Goal: Task Accomplishment & Management: Manage account settings

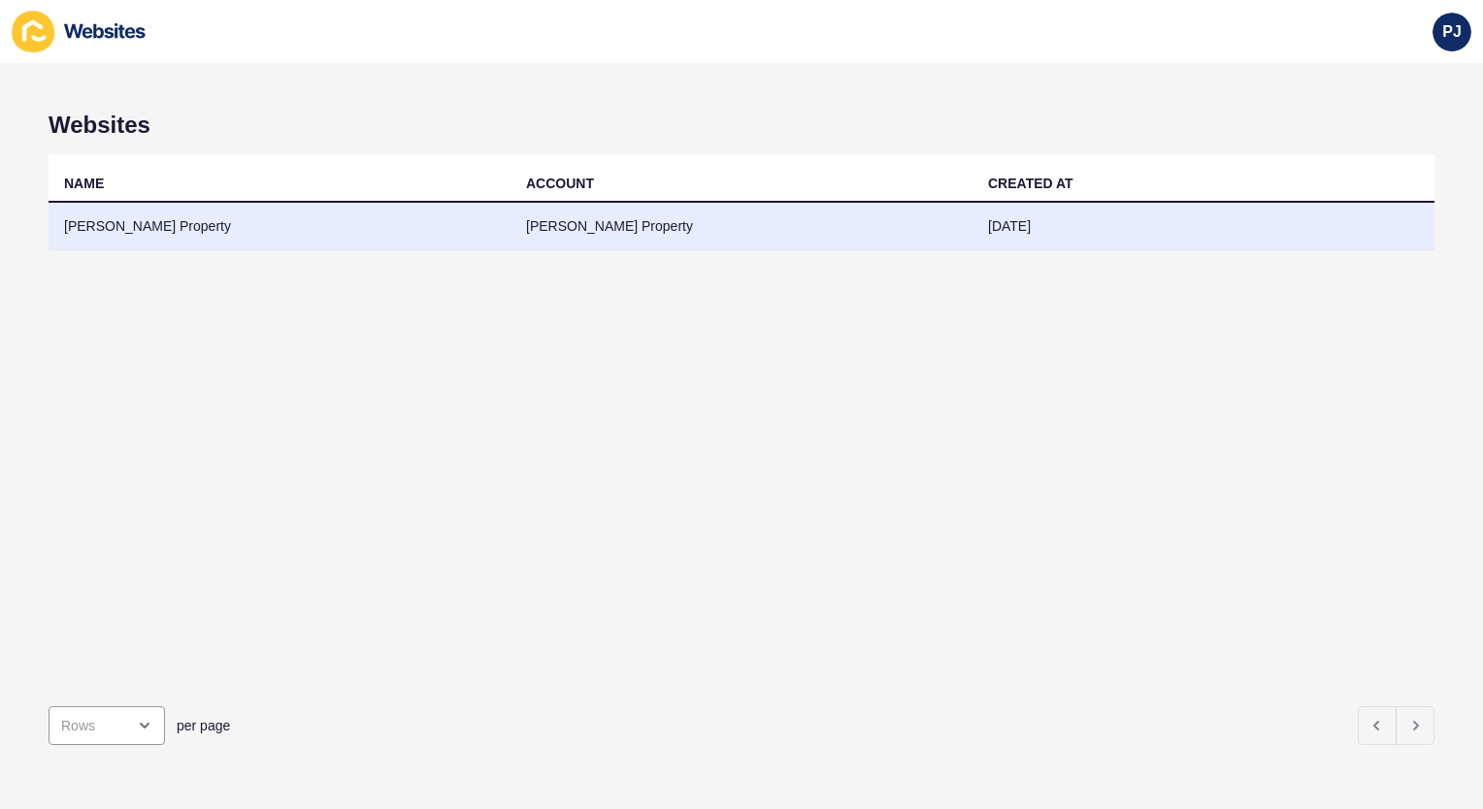
click at [179, 221] on td "[PERSON_NAME] Property" at bounding box center [280, 227] width 462 height 48
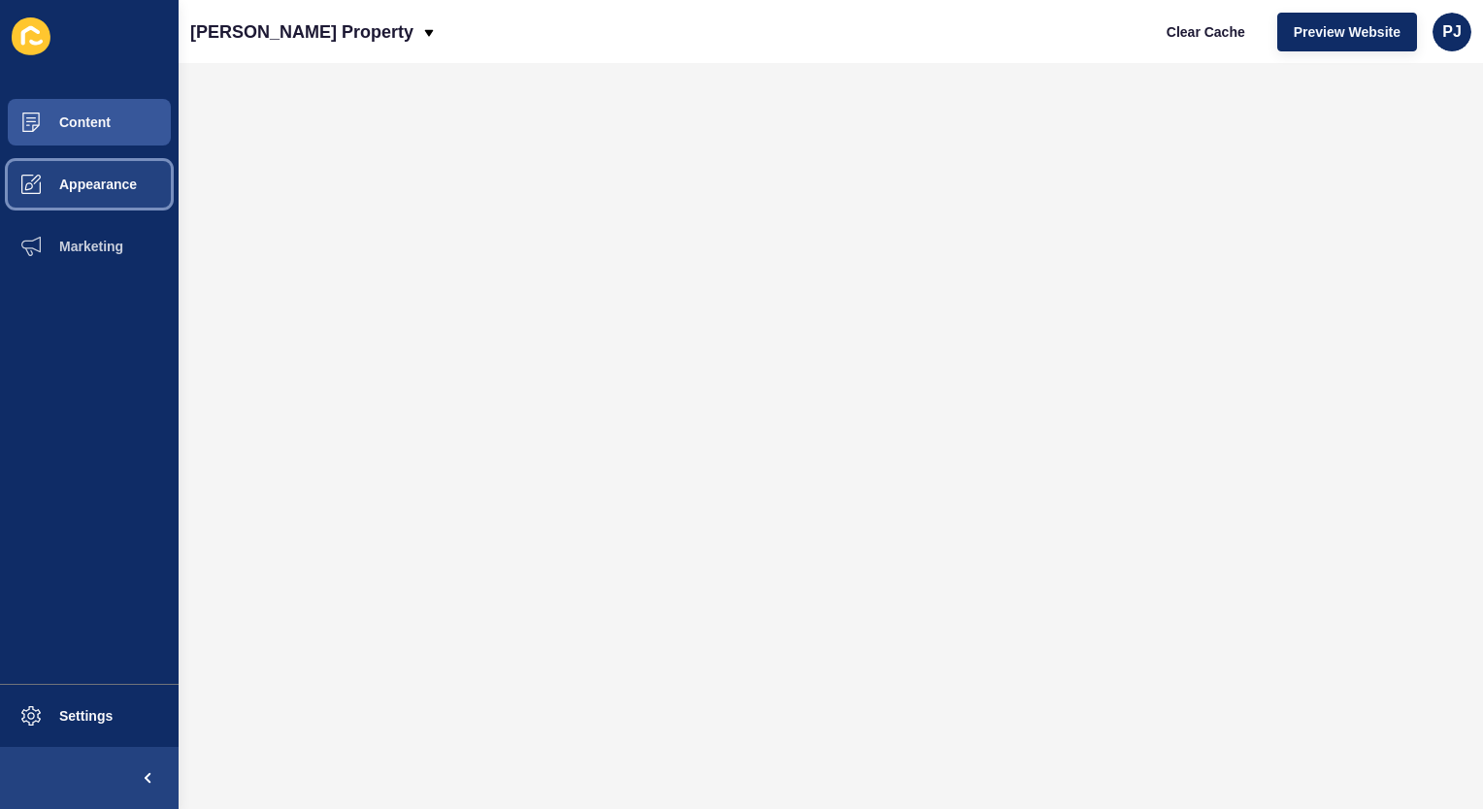
click at [86, 183] on span "Appearance" at bounding box center [67, 185] width 140 height 16
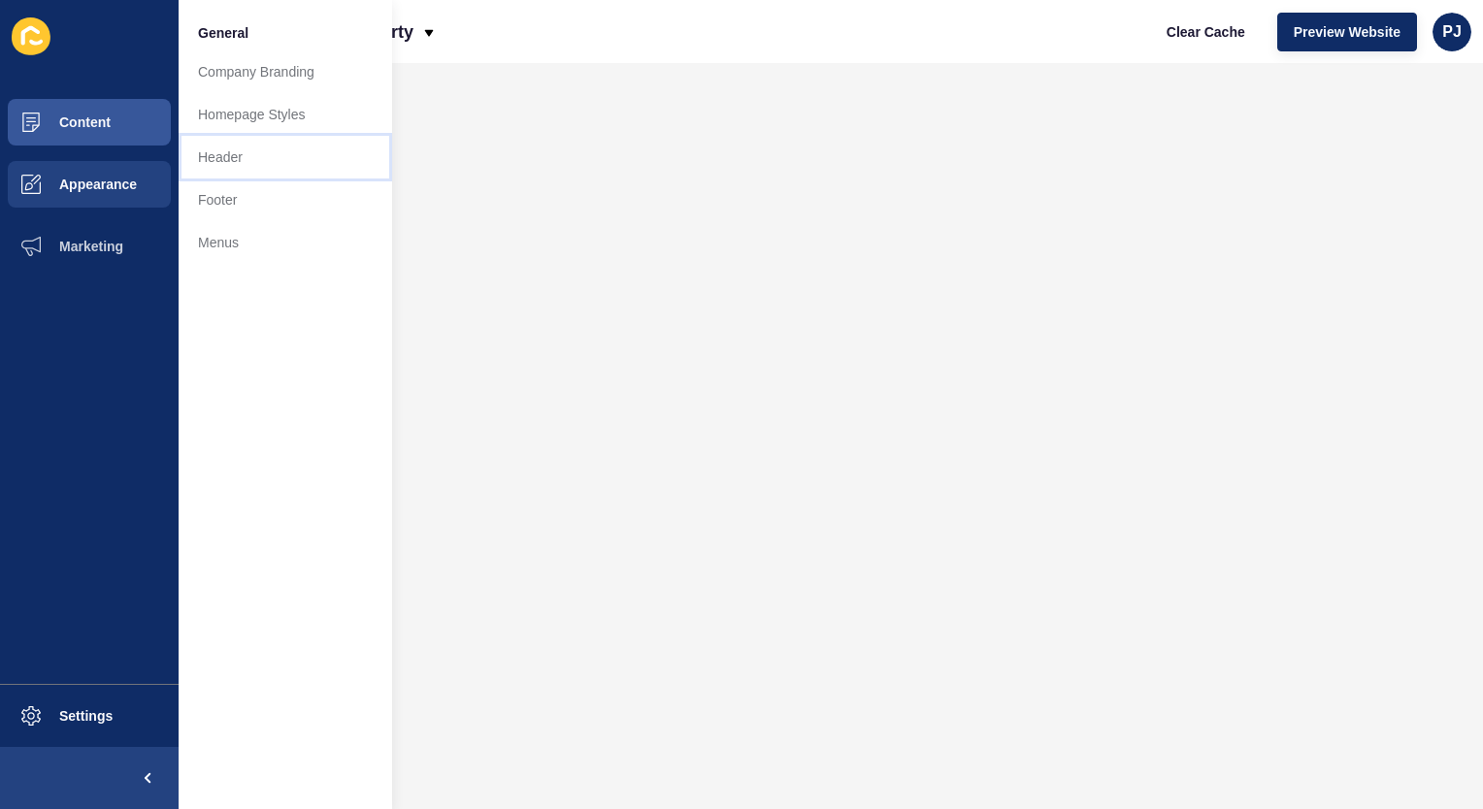
click at [217, 156] on link "Header" at bounding box center [285, 157] width 213 height 43
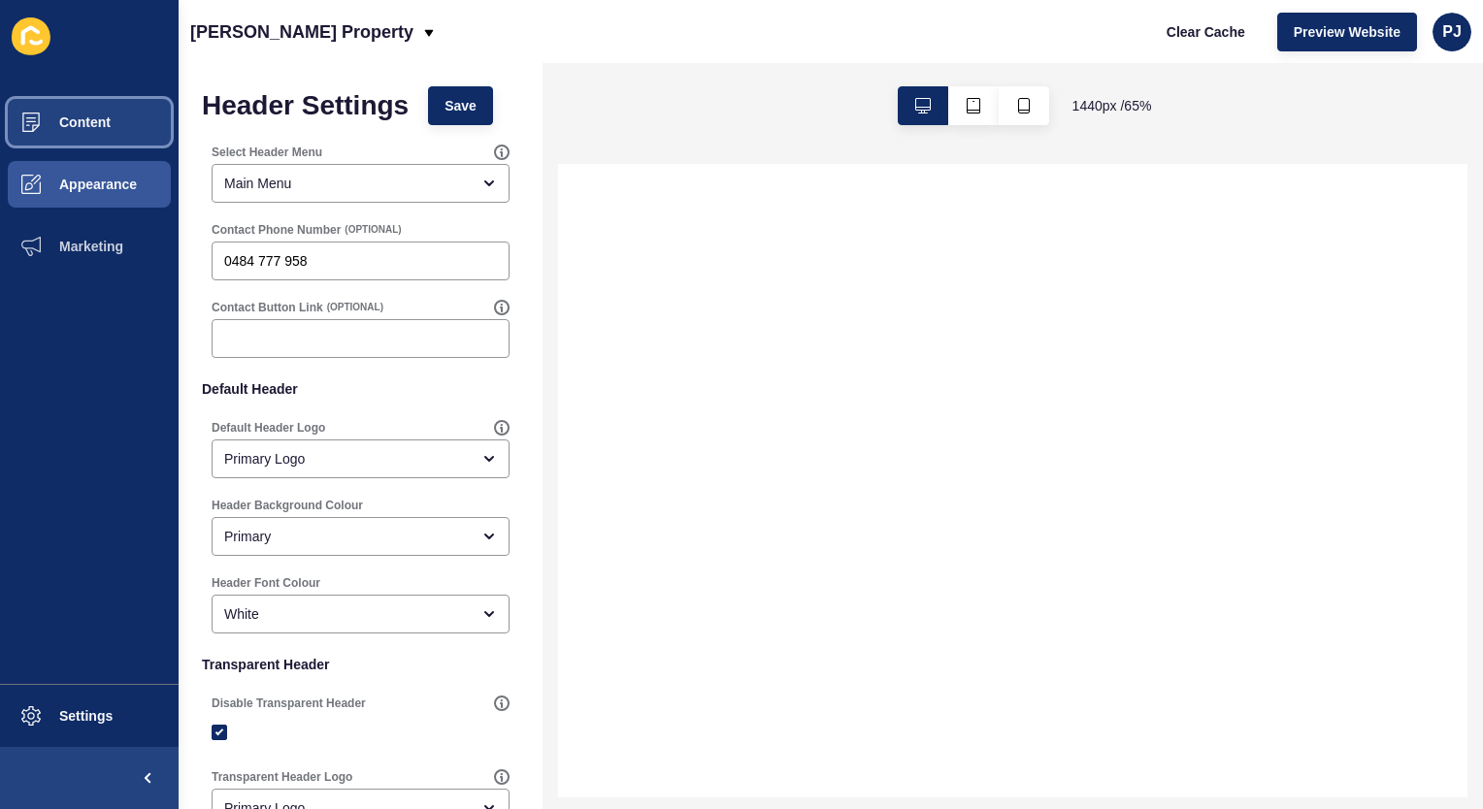
click at [91, 120] on span "Content" at bounding box center [54, 122] width 114 height 16
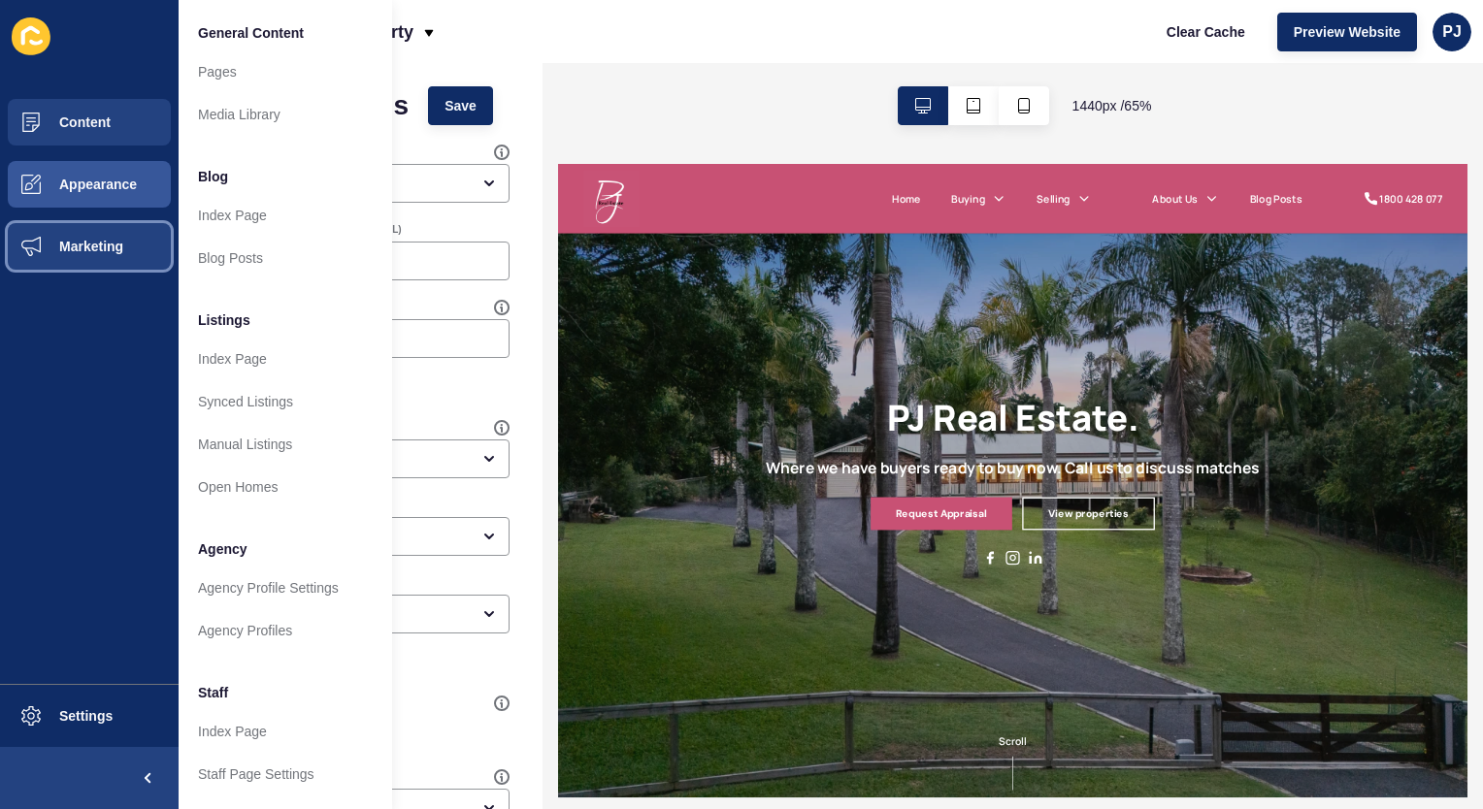
click at [111, 241] on span "Marketing" at bounding box center [60, 247] width 126 height 16
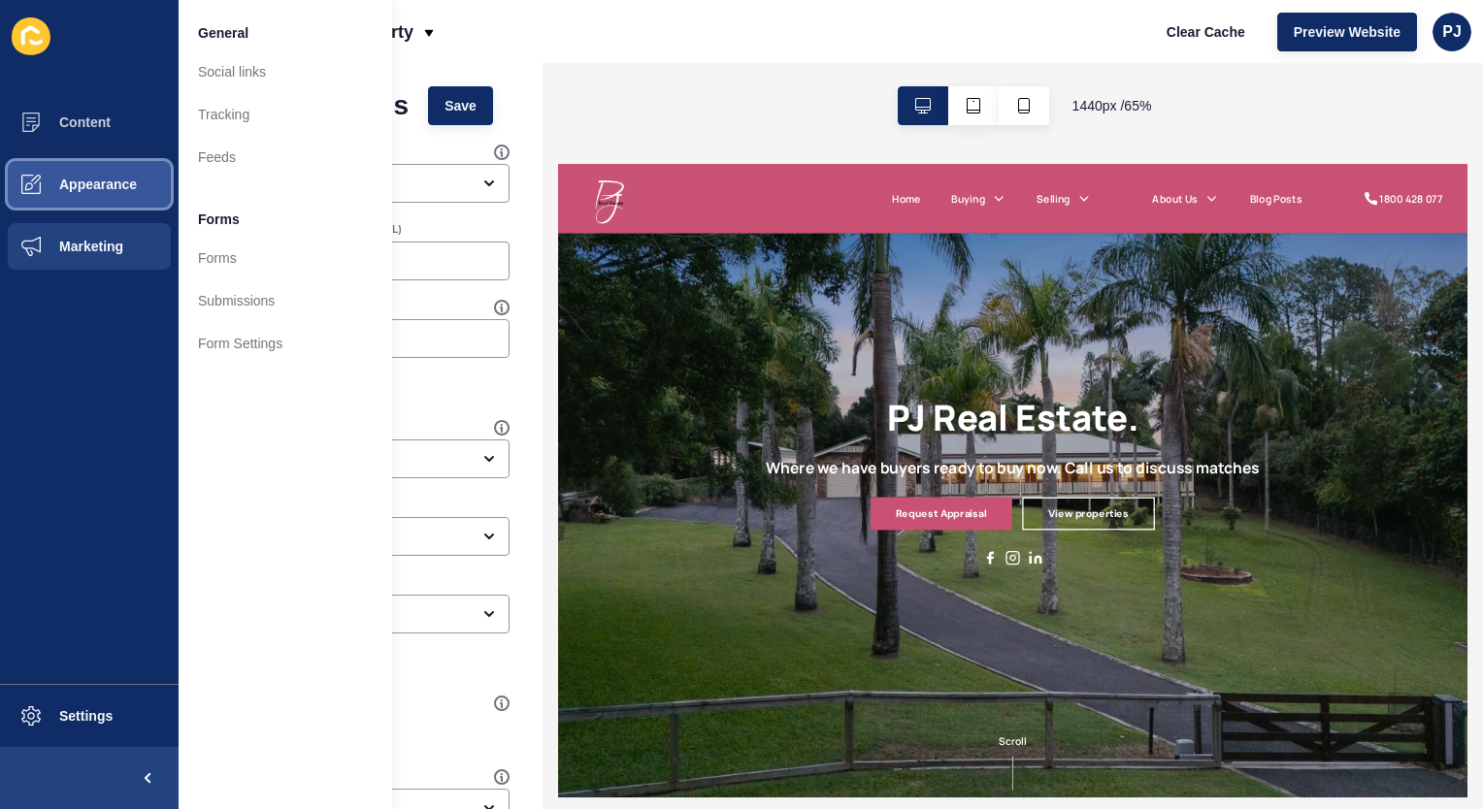
click at [78, 189] on span "Appearance" at bounding box center [67, 185] width 140 height 16
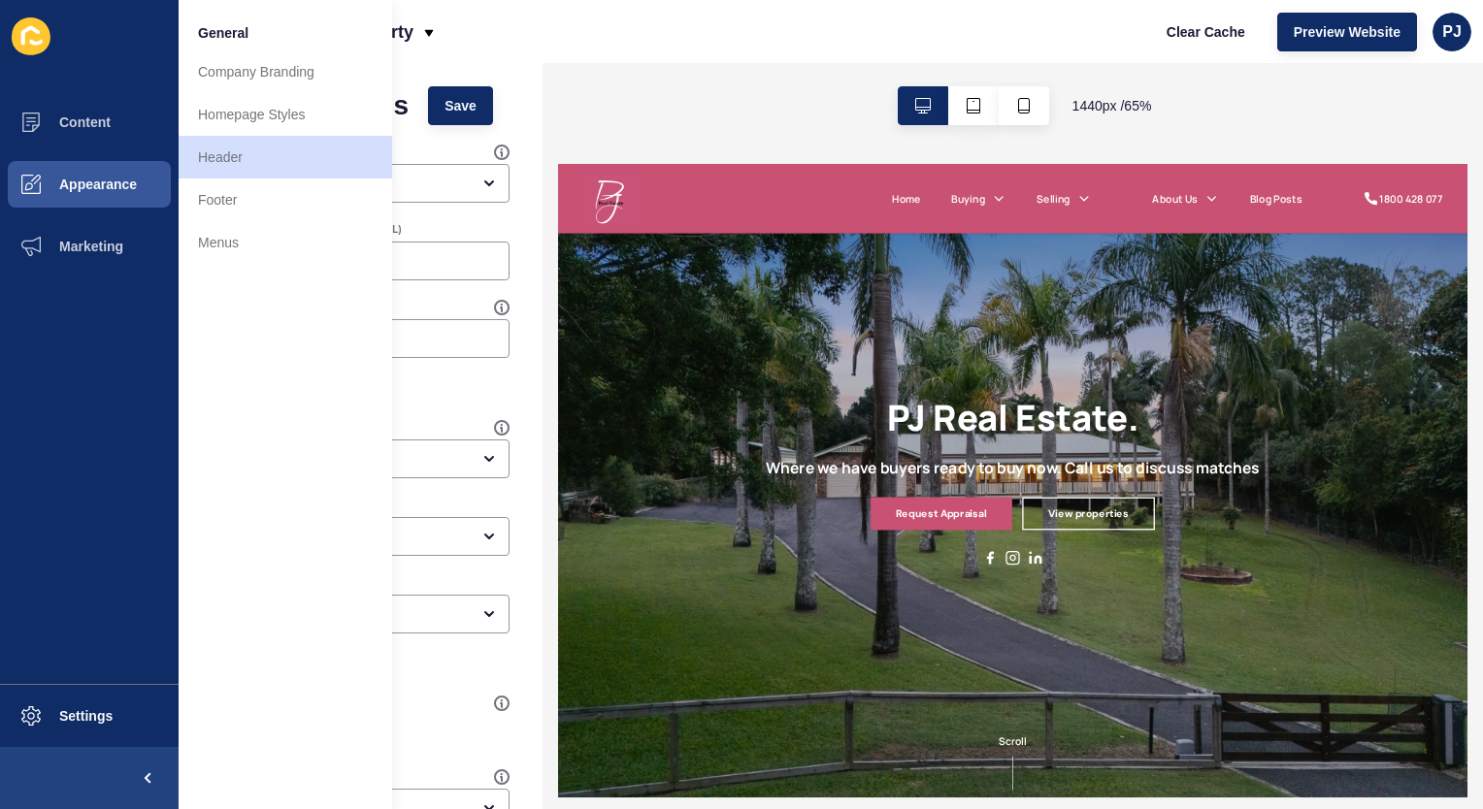
click at [520, 235] on div "Header Settings Save Select Header Menu Main Menu Contact Phone Number (OPTIONA…" at bounding box center [361, 648] width 364 height 1170
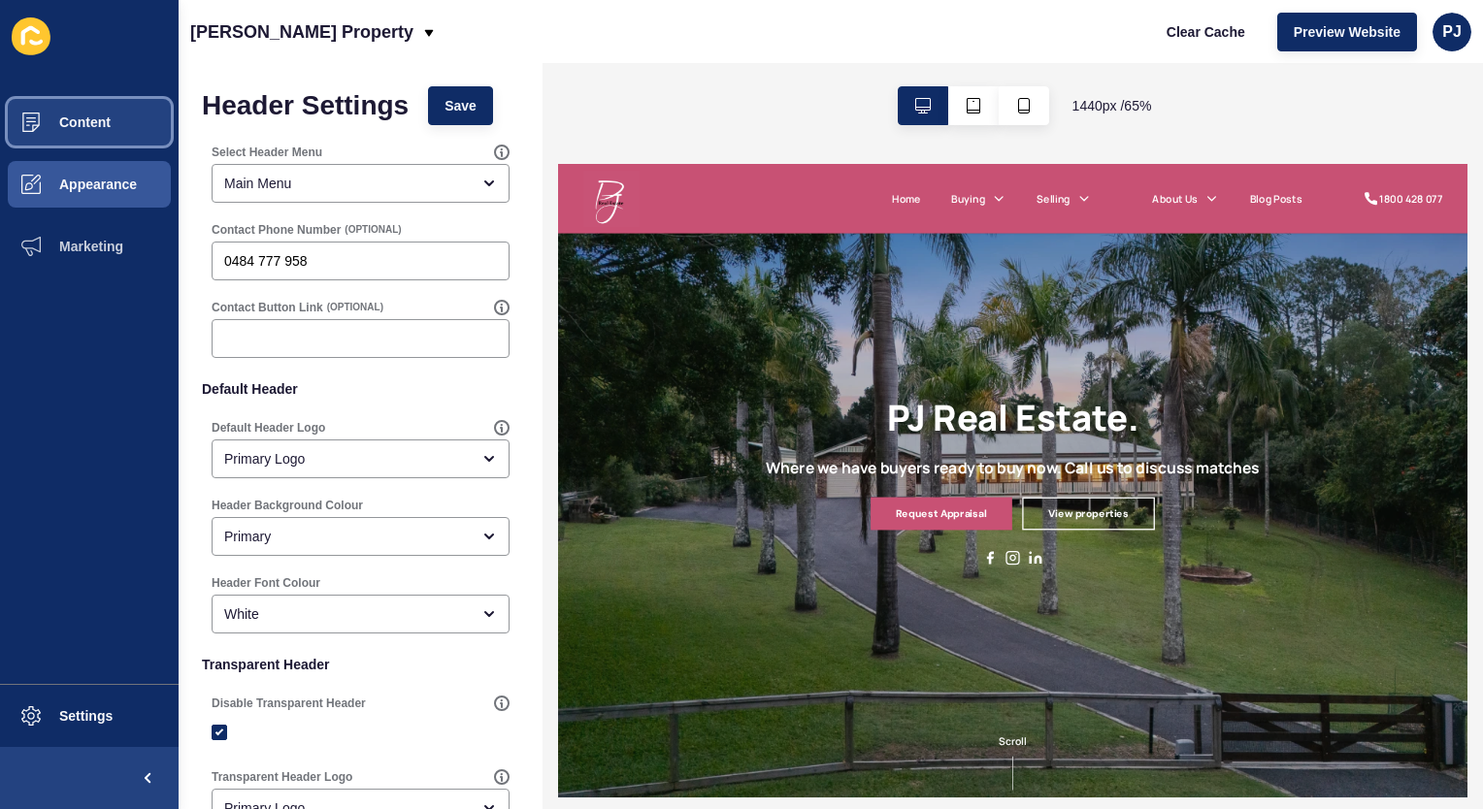
click at [93, 115] on span "Content" at bounding box center [54, 122] width 114 height 16
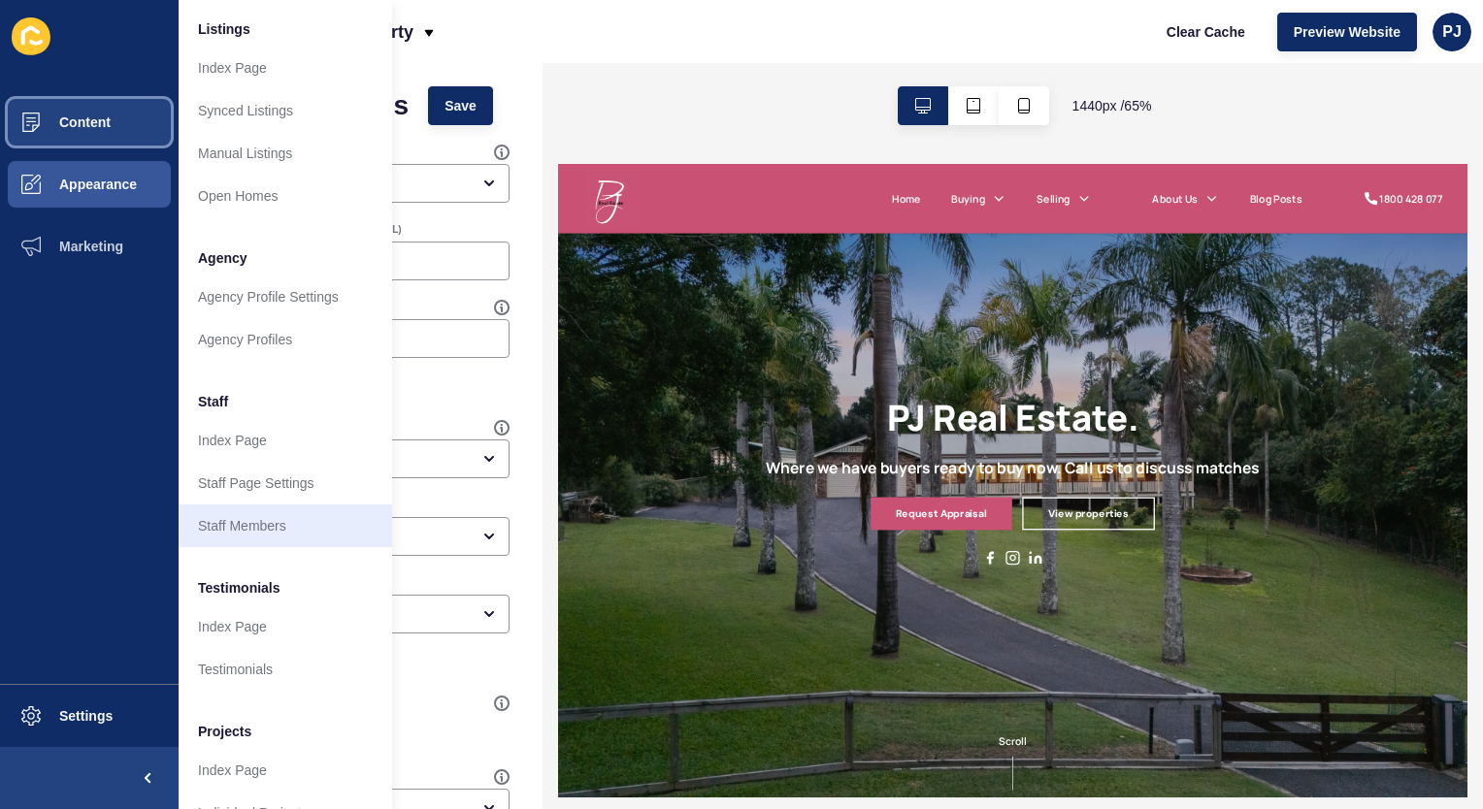
scroll to position [342, 0]
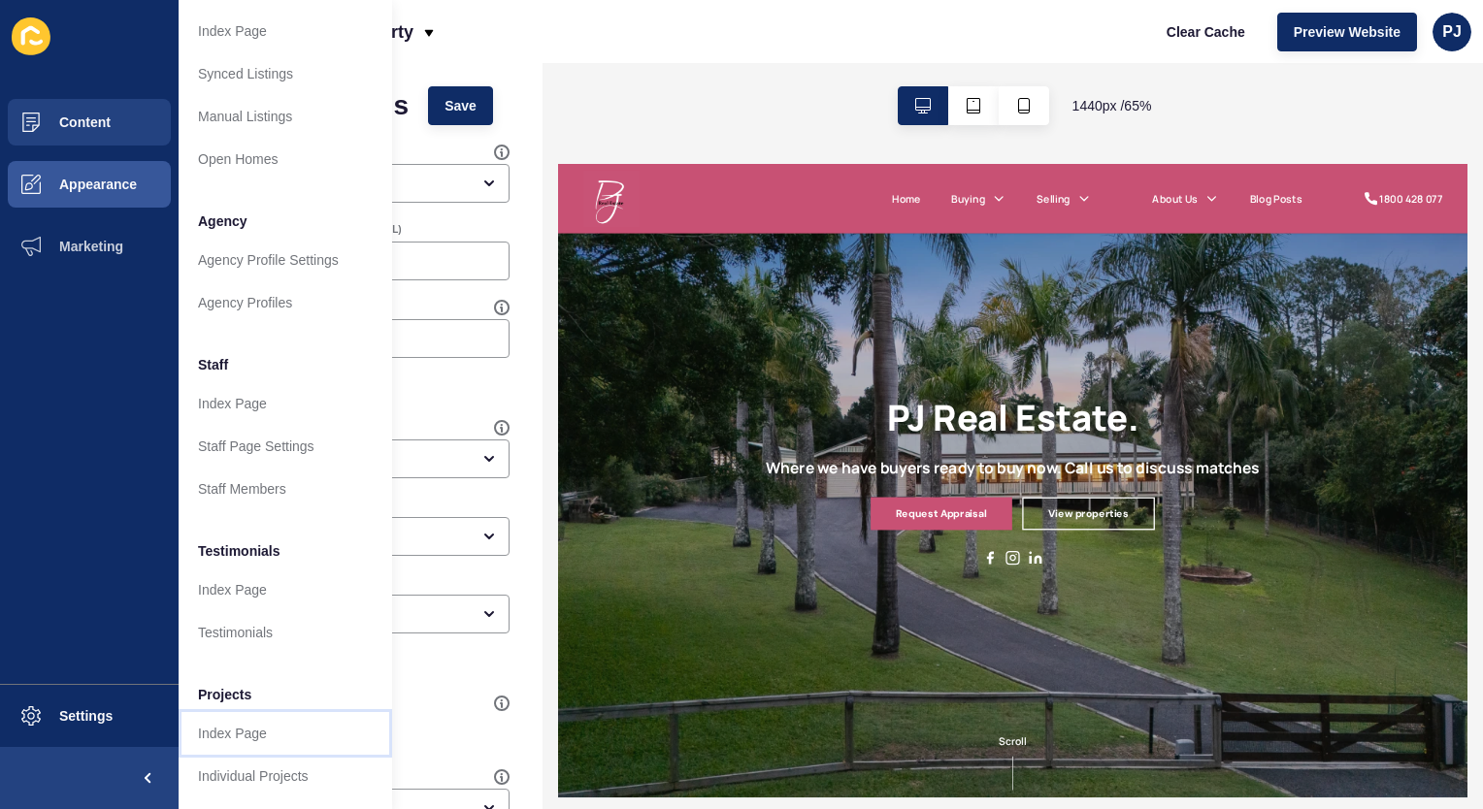
click at [254, 715] on link "Index Page" at bounding box center [285, 733] width 213 height 43
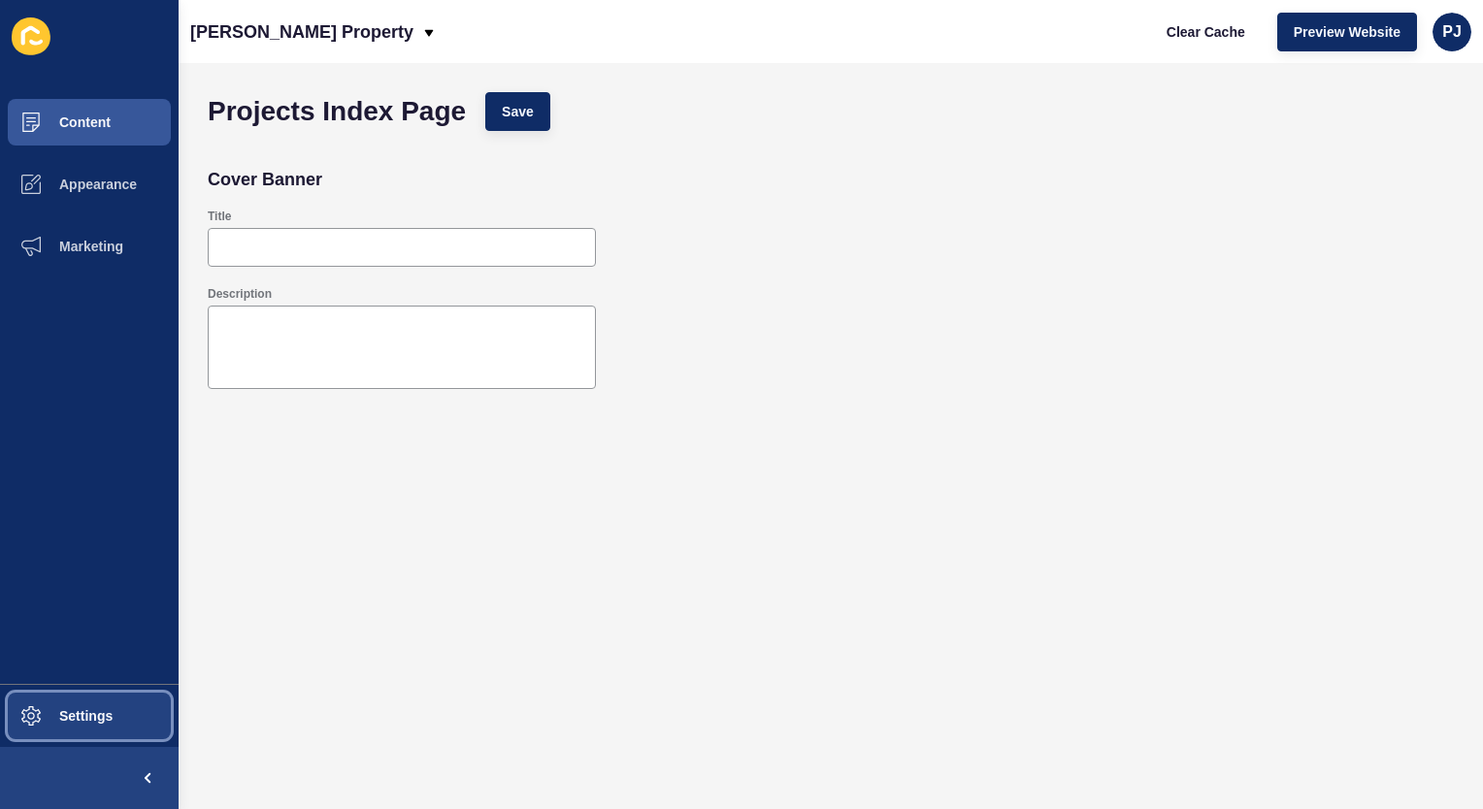
click at [83, 728] on button "Settings" at bounding box center [89, 716] width 179 height 62
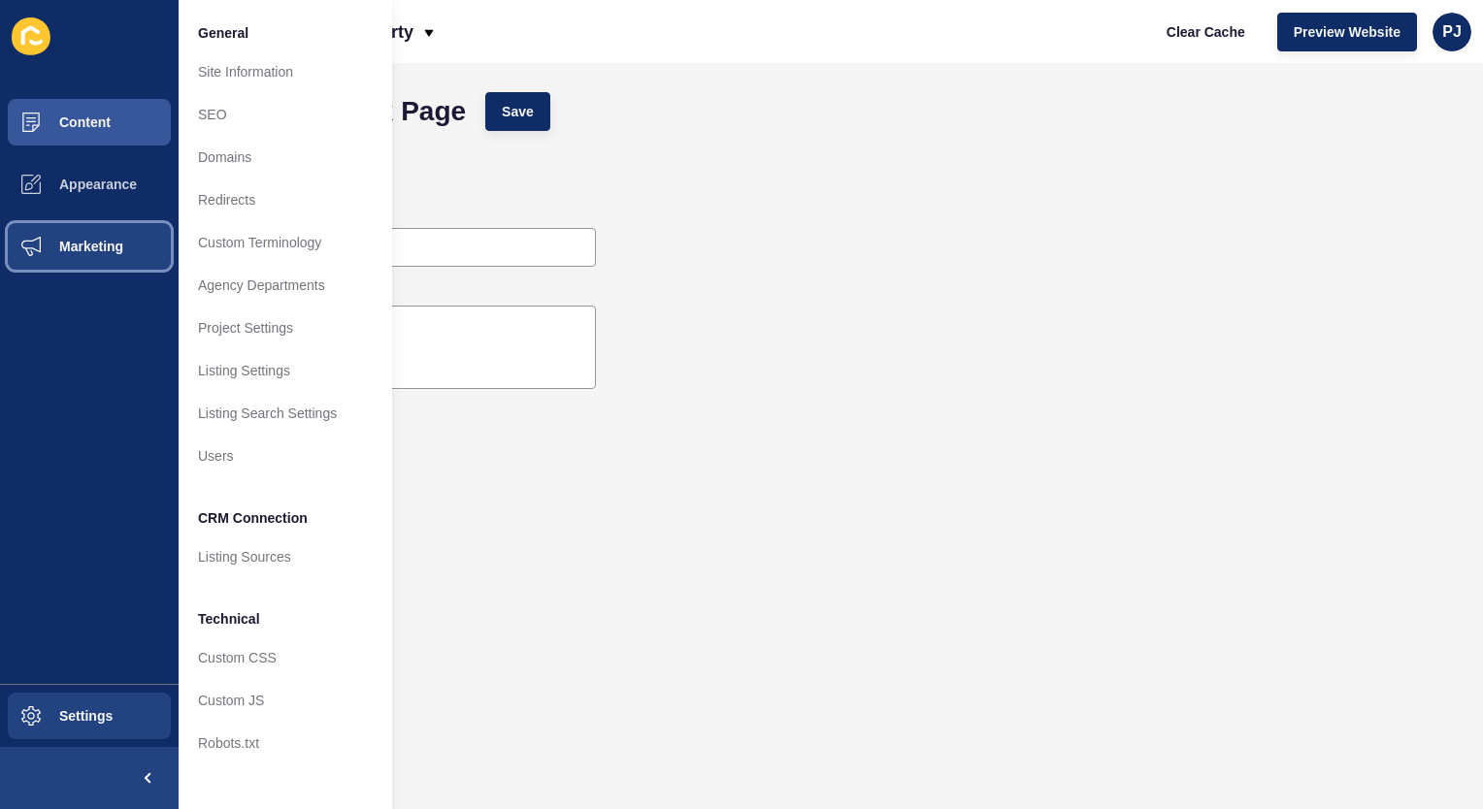
click at [94, 243] on span "Marketing" at bounding box center [60, 247] width 126 height 16
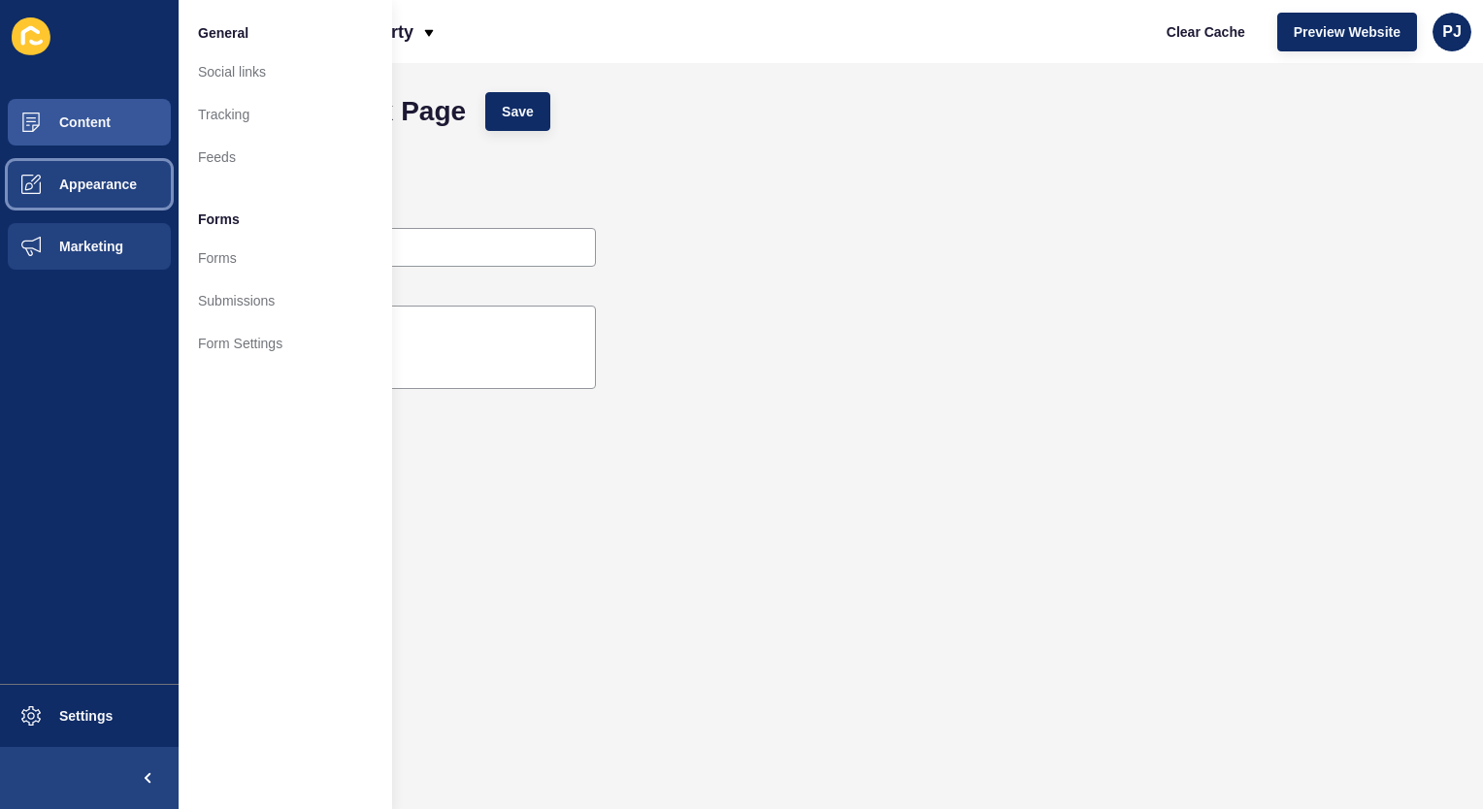
click at [103, 196] on button "Appearance" at bounding box center [89, 184] width 179 height 62
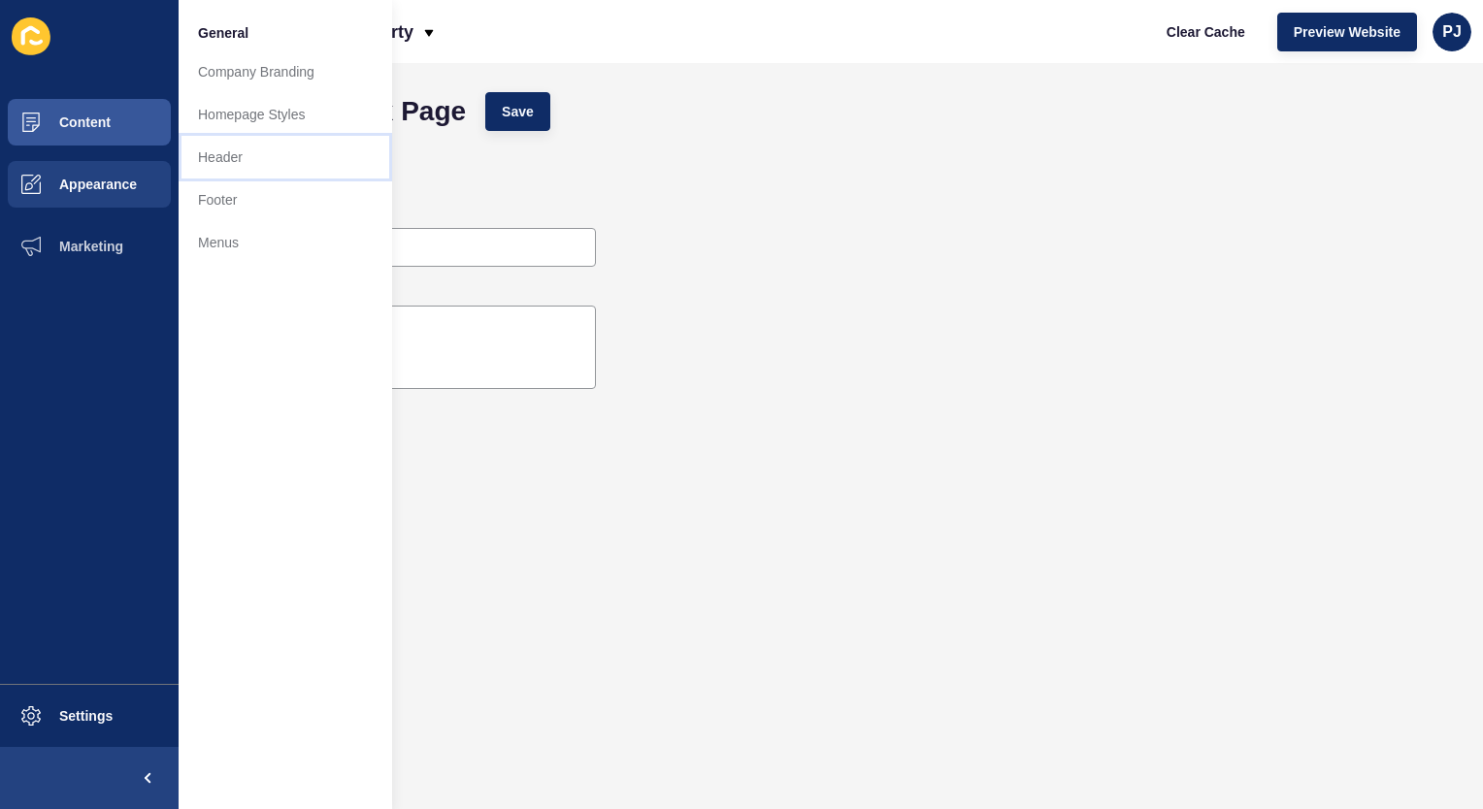
click at [204, 147] on link "Header" at bounding box center [285, 157] width 213 height 43
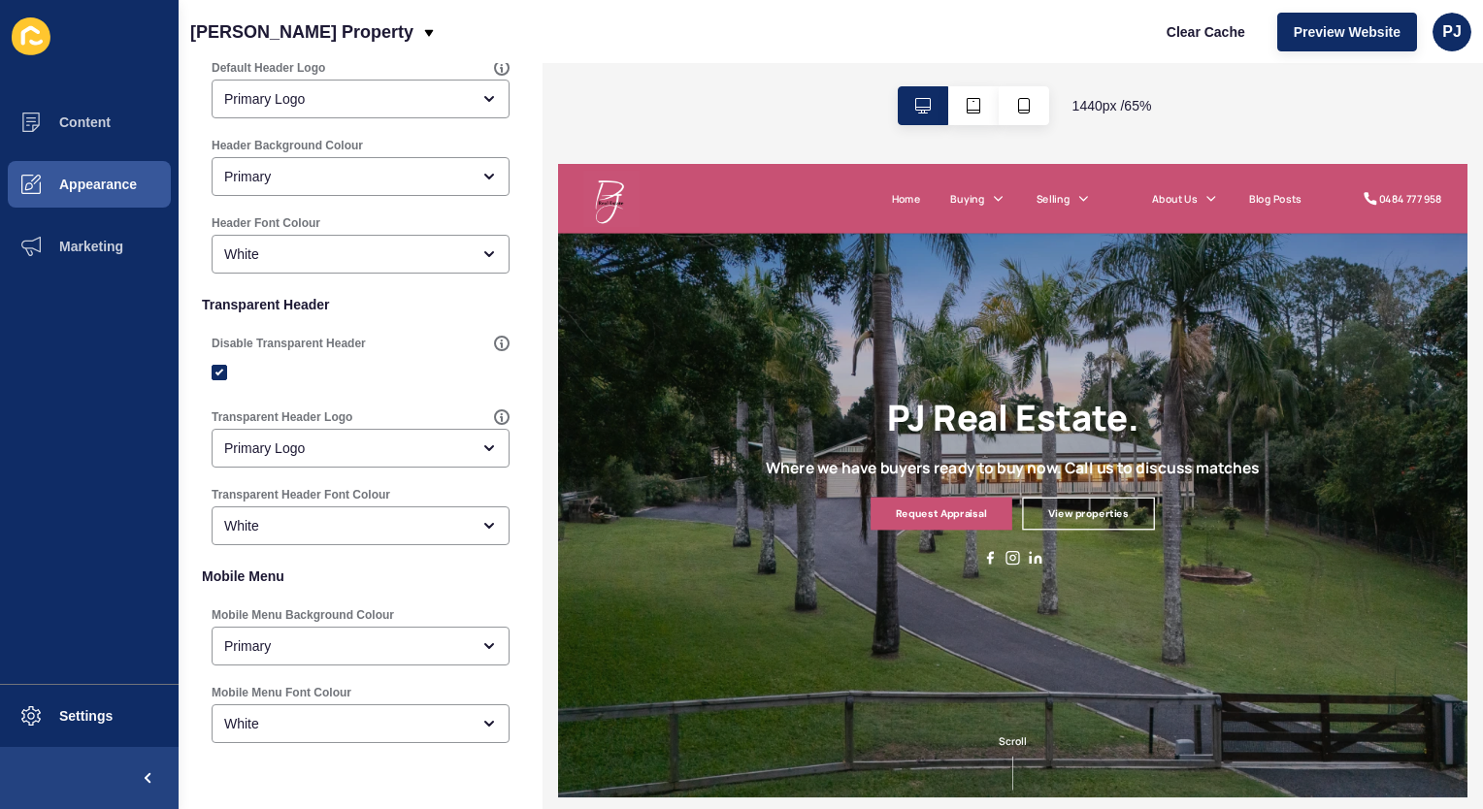
scroll to position [326, 0]
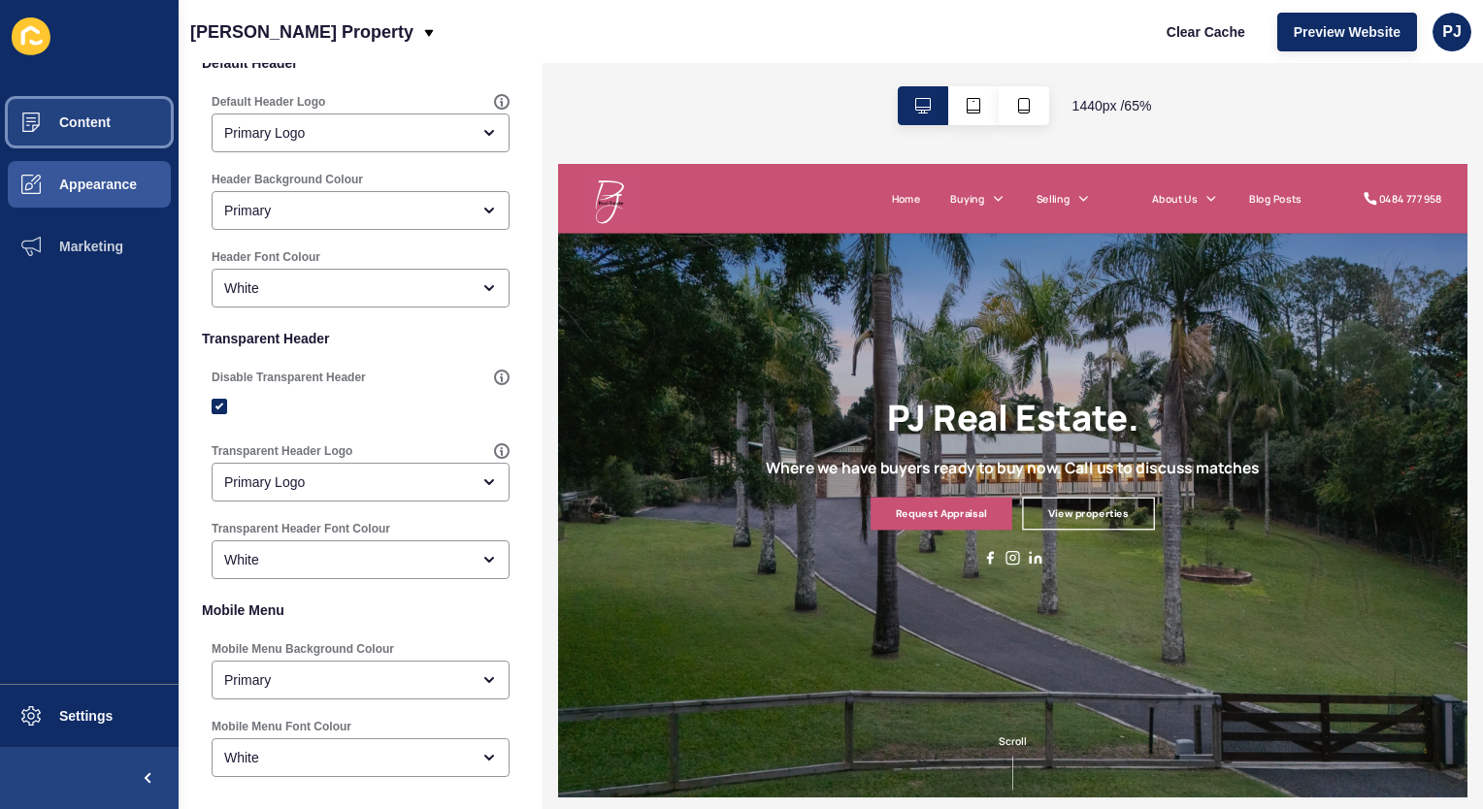
click at [102, 126] on span "Content" at bounding box center [54, 122] width 114 height 16
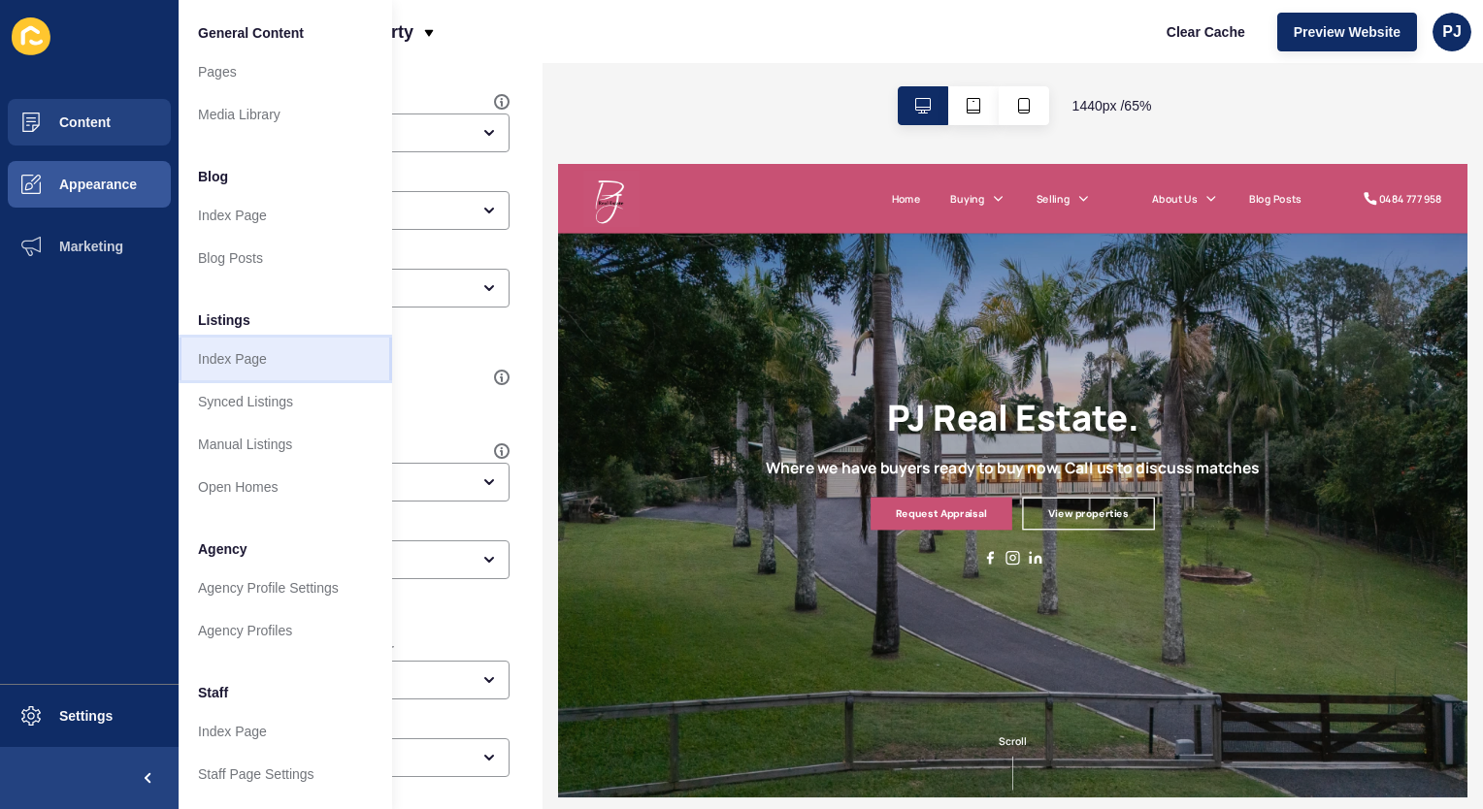
click at [241, 361] on link "Index Page" at bounding box center [285, 359] width 213 height 43
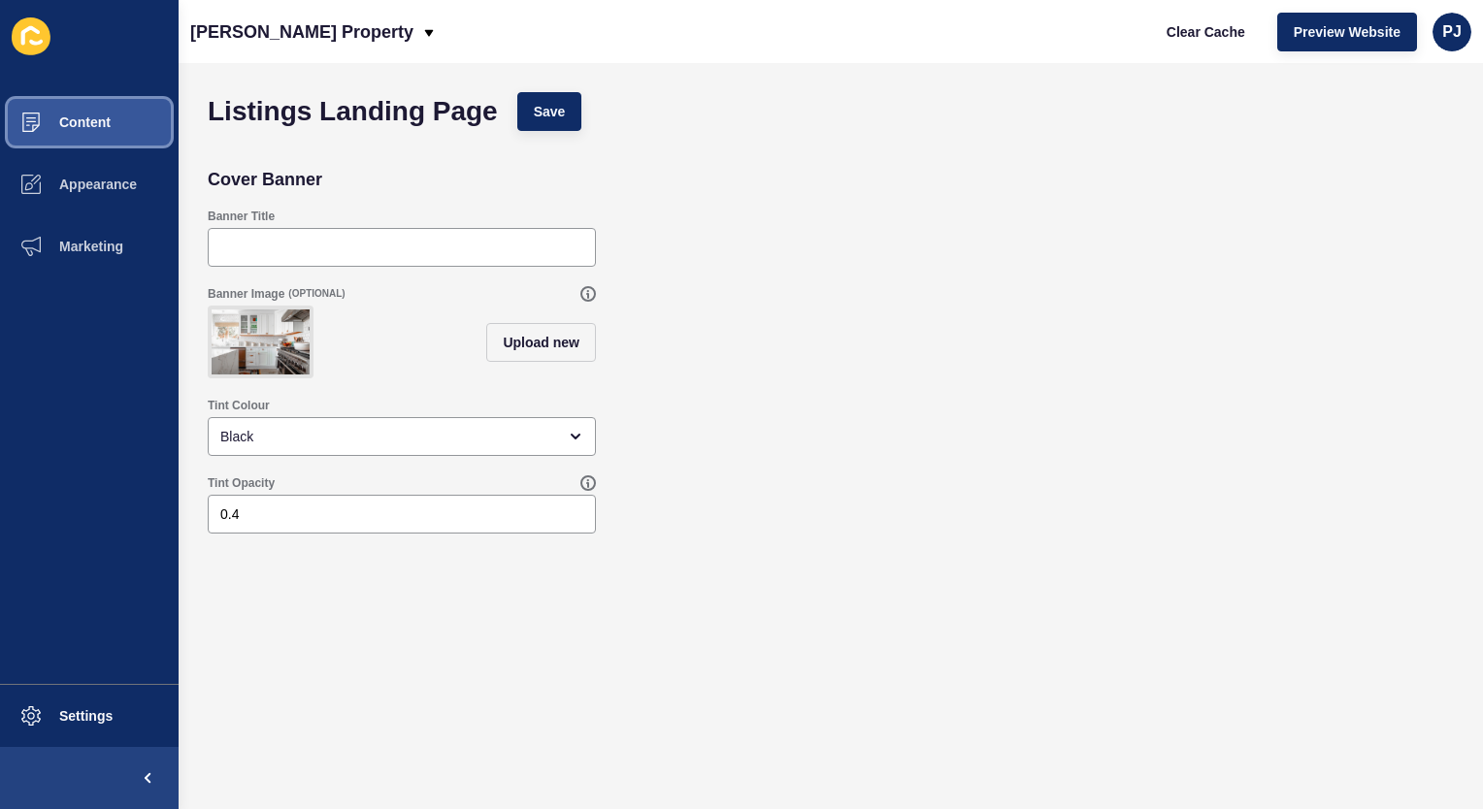
click at [67, 110] on button "Content" at bounding box center [89, 122] width 179 height 62
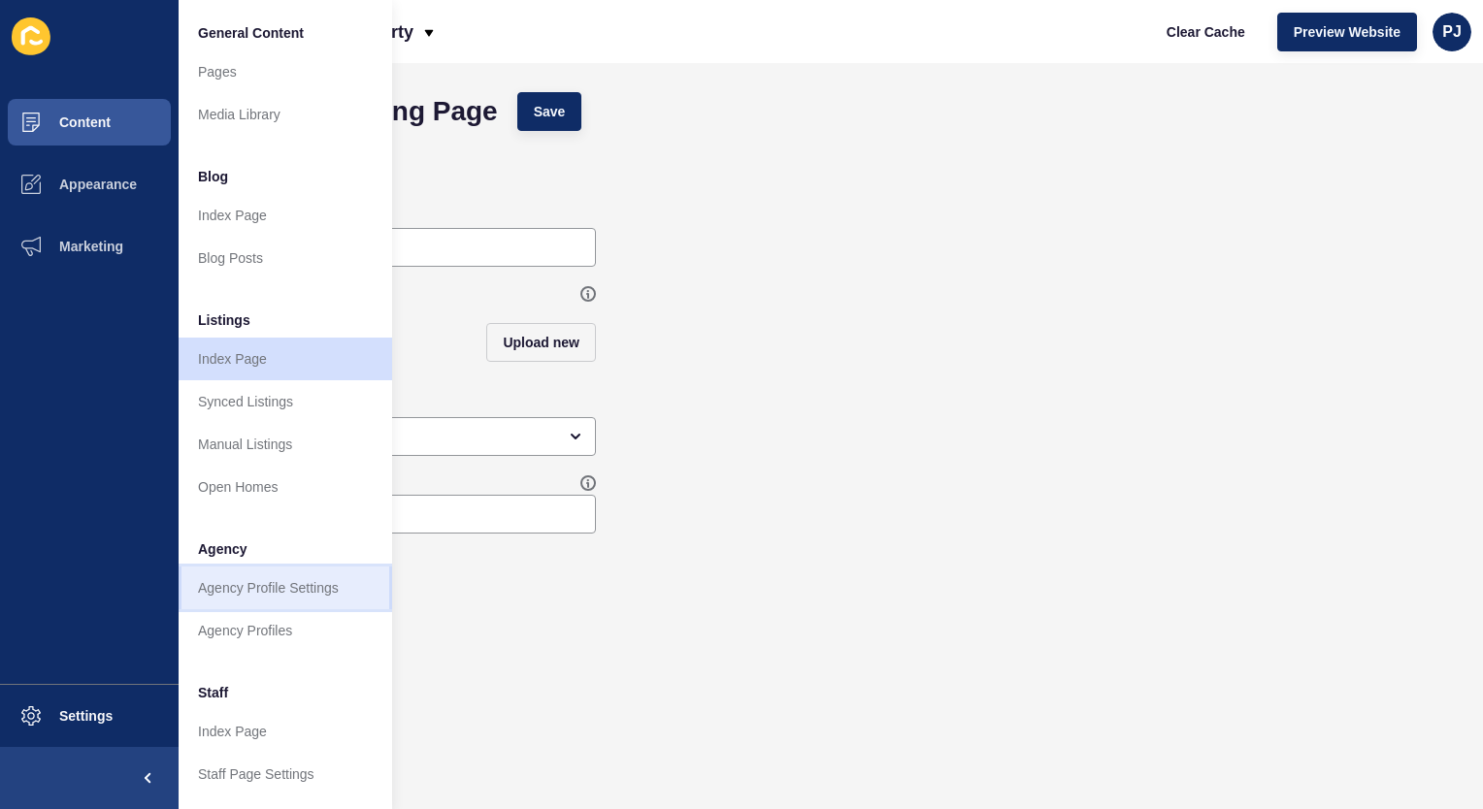
click at [260, 589] on link "Agency Profile Settings" at bounding box center [285, 588] width 213 height 43
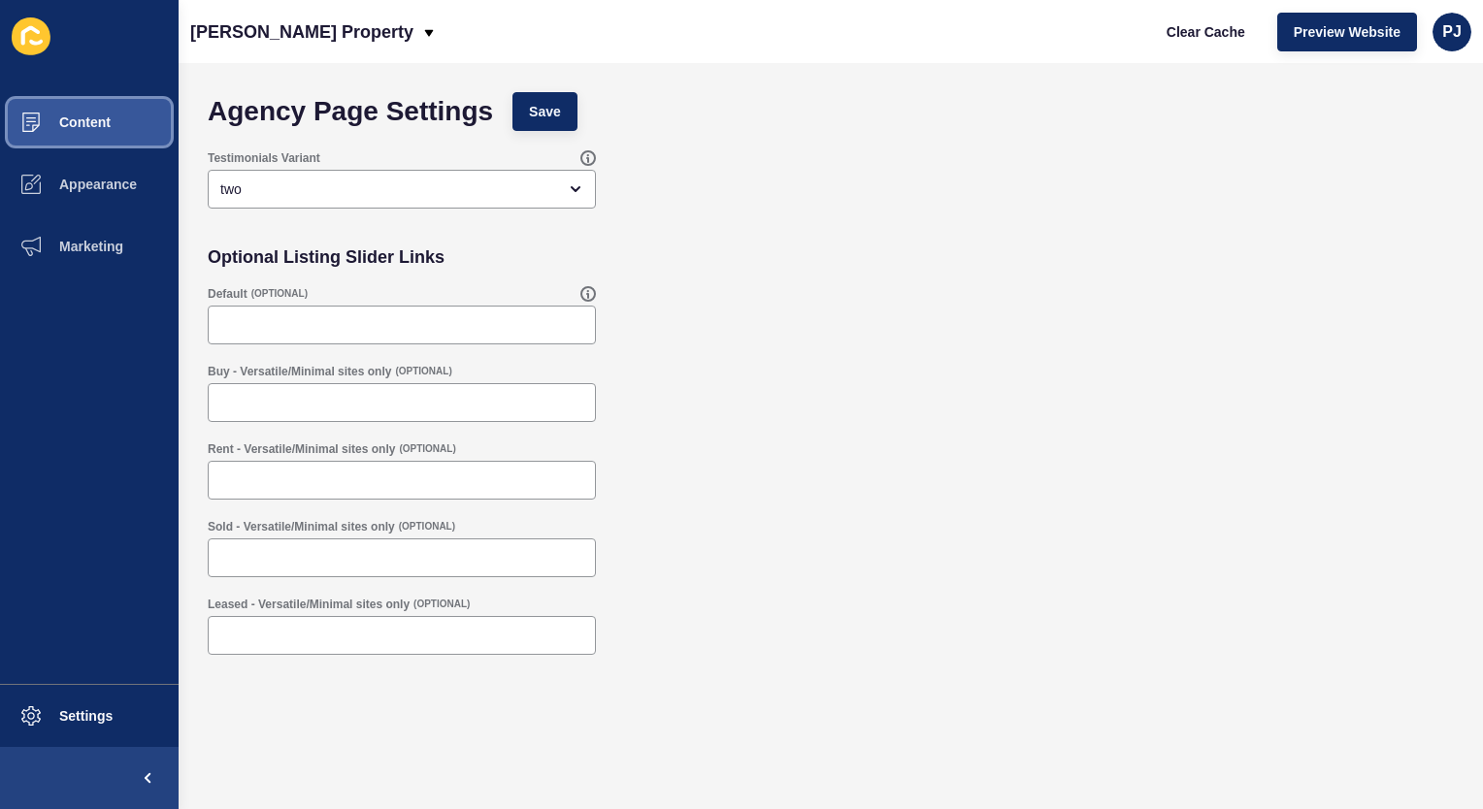
click at [89, 126] on span "Content" at bounding box center [54, 122] width 114 height 16
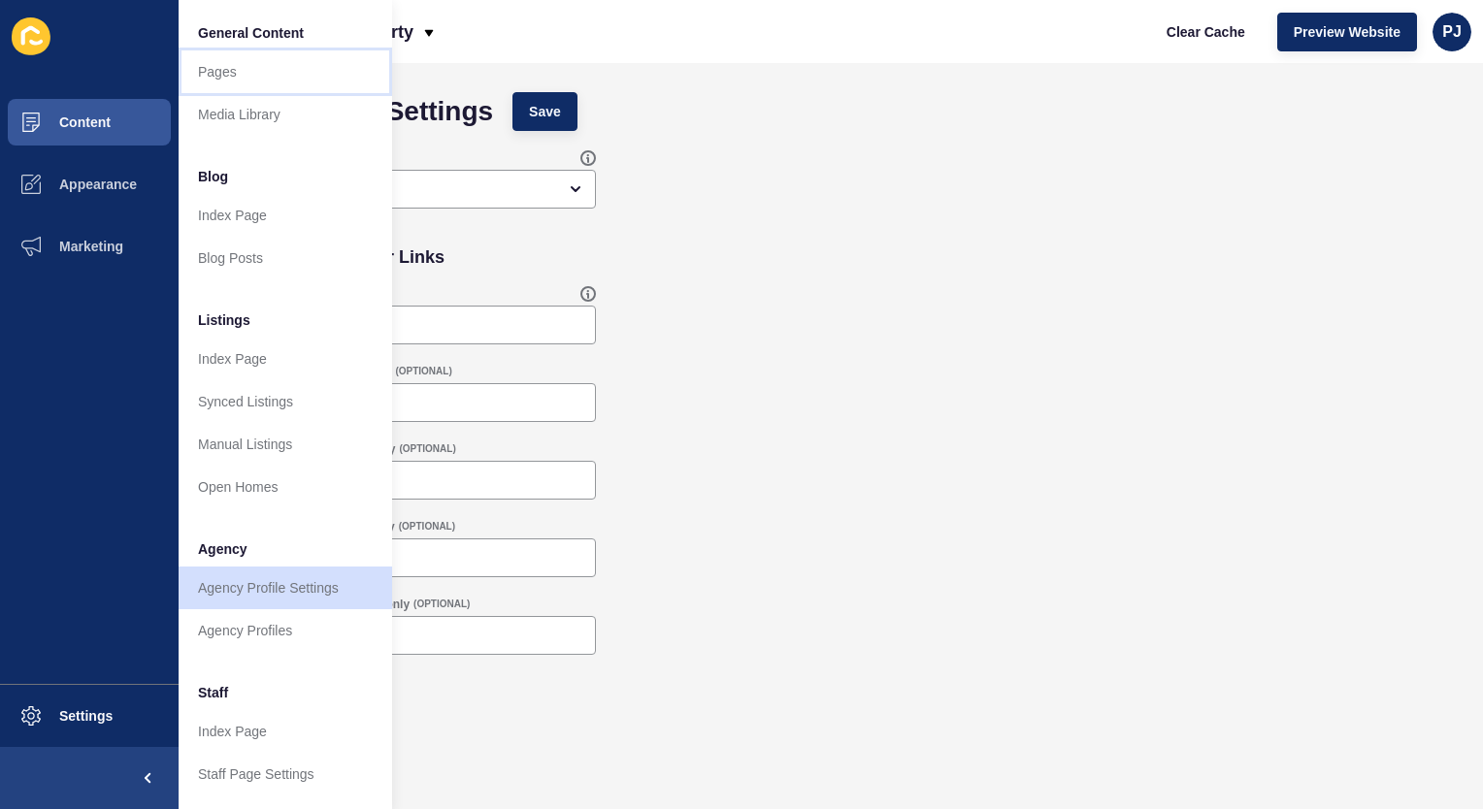
click at [224, 65] on link "Pages" at bounding box center [285, 71] width 213 height 43
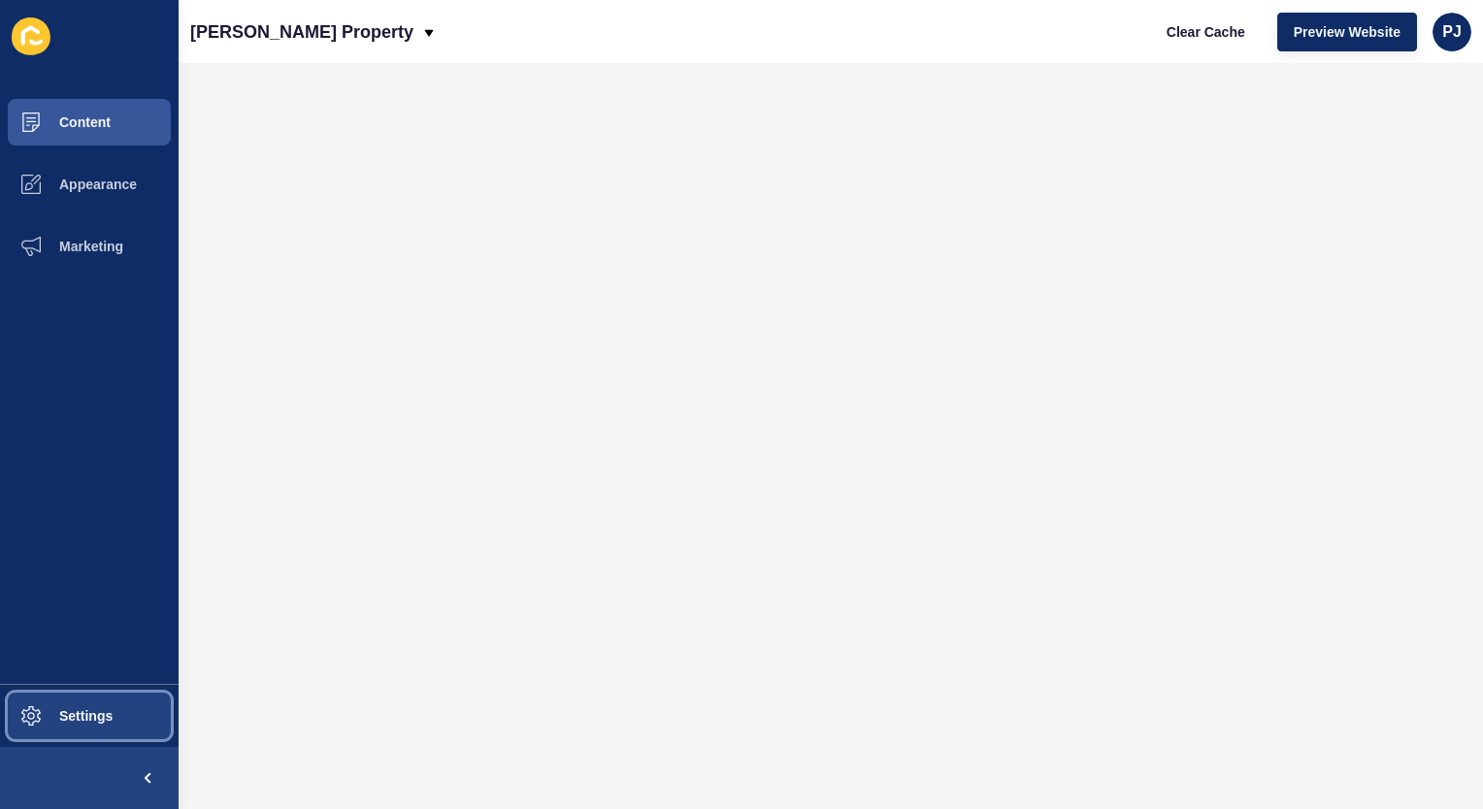
click at [85, 716] on span "Settings" at bounding box center [54, 716] width 115 height 16
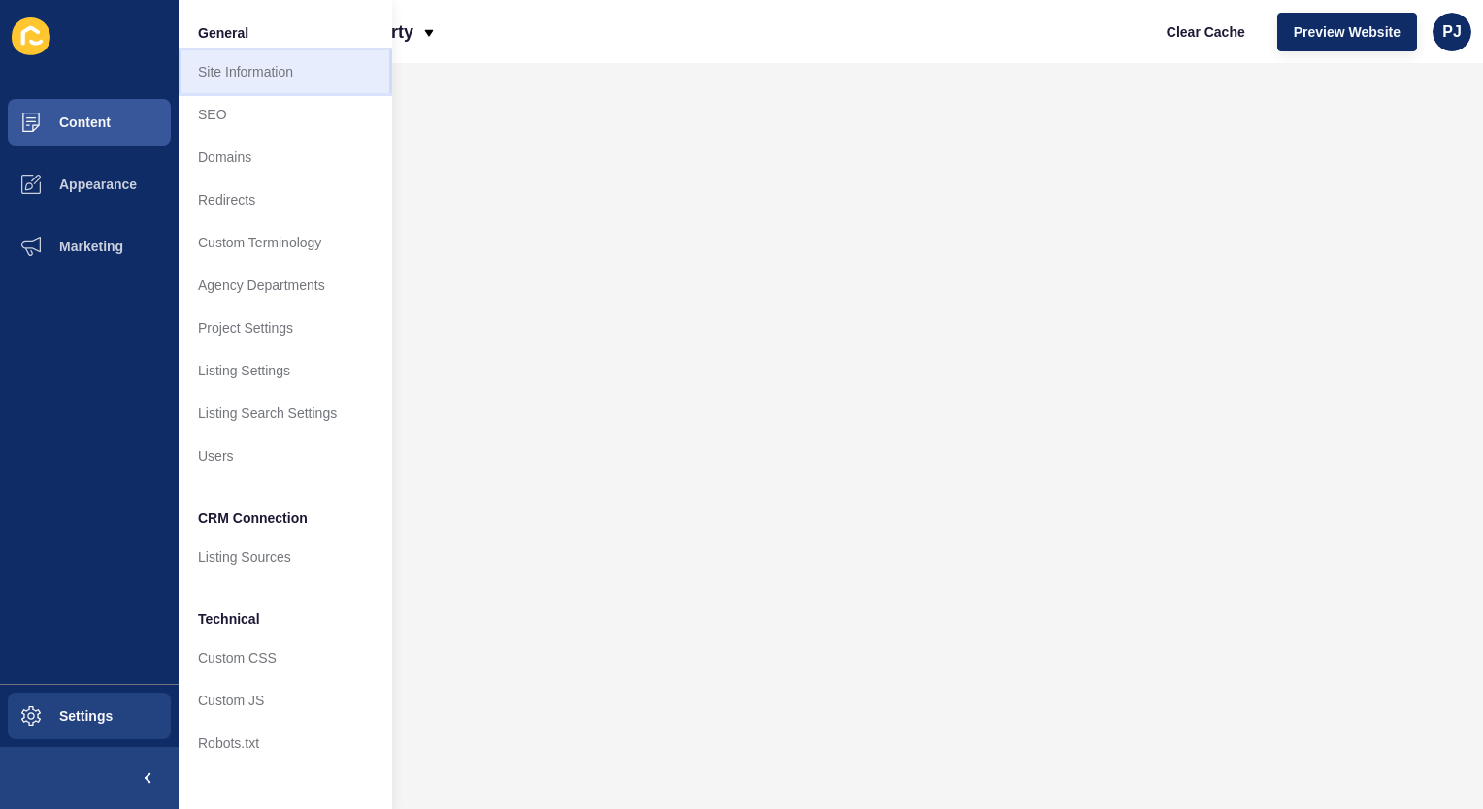
click at [252, 72] on link "Site Information" at bounding box center [285, 71] width 213 height 43
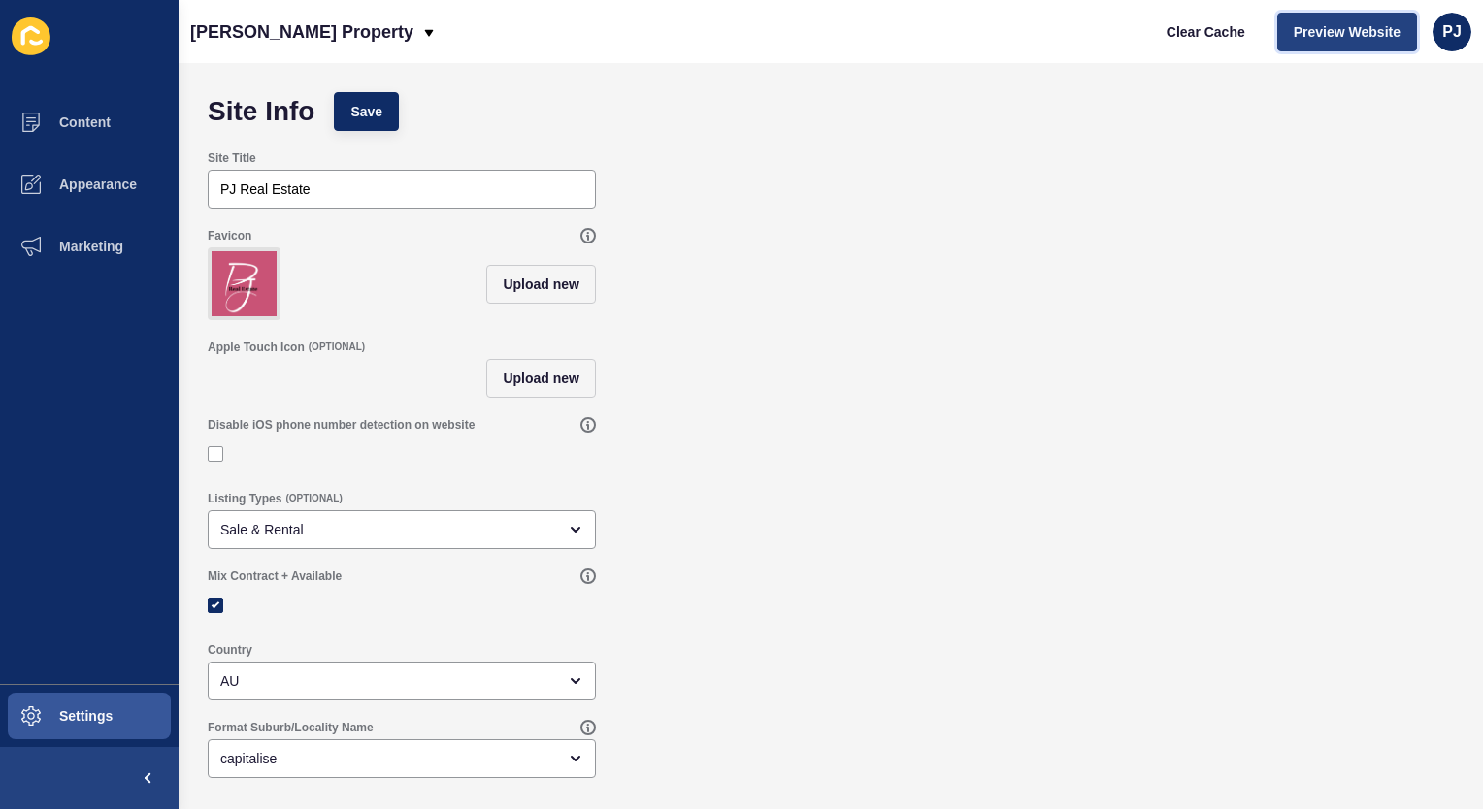
click at [1364, 34] on span "Preview Website" at bounding box center [1346, 31] width 107 height 19
